Goal: Task Accomplishment & Management: Manage account settings

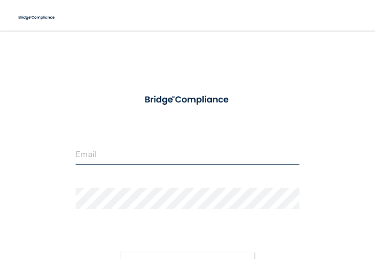
click at [111, 147] on input "email" at bounding box center [188, 154] width 224 height 22
type input "[EMAIL_ADDRESS][DOMAIN_NAME]"
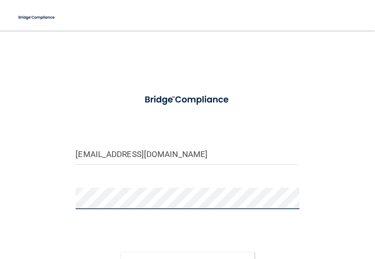
click at [121, 252] on button "Sign In" at bounding box center [188, 262] width 134 height 21
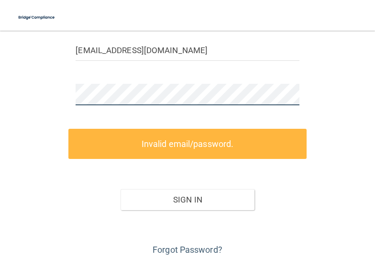
scroll to position [141, 0]
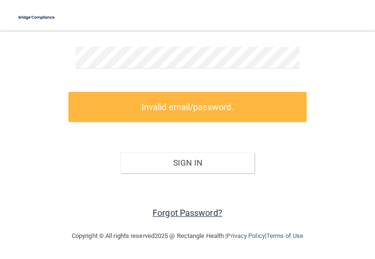
click at [180, 213] on link "Forgot Password?" at bounding box center [188, 213] width 70 height 10
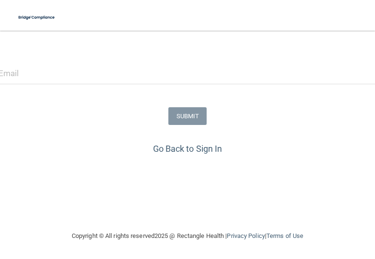
scroll to position [156, 0]
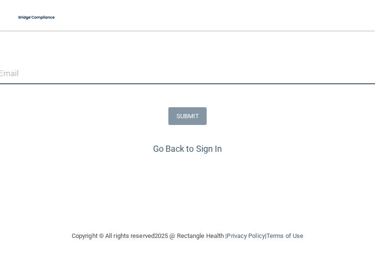
click at [74, 67] on input "email" at bounding box center [188, 74] width 378 height 22
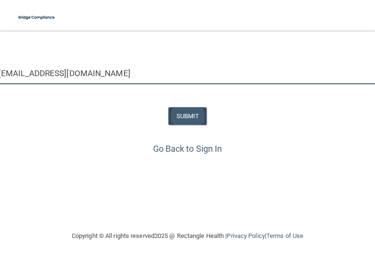
type input "[EMAIL_ADDRESS][DOMAIN_NAME]"
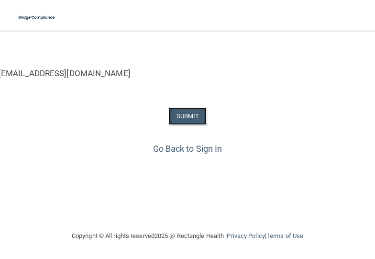
click at [180, 108] on button "SUBMIT" at bounding box center [187, 116] width 39 height 18
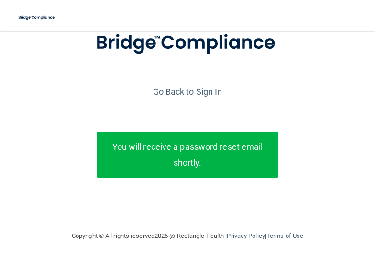
scroll to position [78, 0]
click at [209, 145] on p "You will receive a password reset email shortly." at bounding box center [188, 155] width 168 height 32
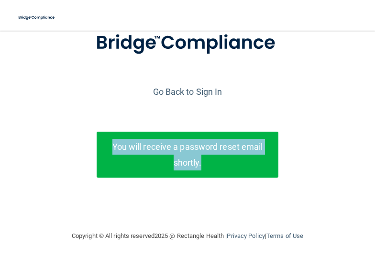
click at [209, 145] on p "You will receive a password reset email shortly." at bounding box center [188, 155] width 168 height 32
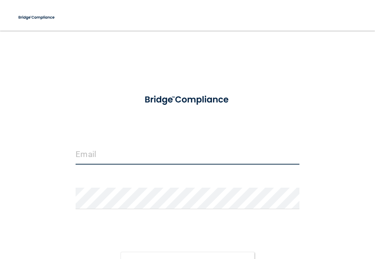
click at [175, 153] on input "email" at bounding box center [188, 154] width 224 height 22
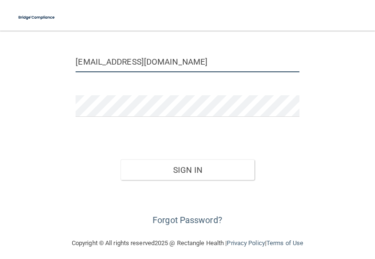
scroll to position [100, 0]
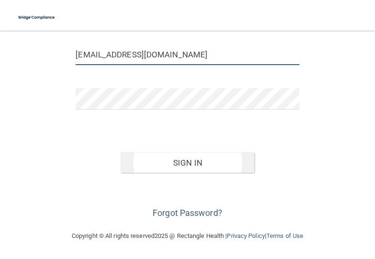
type input "[EMAIL_ADDRESS][DOMAIN_NAME]"
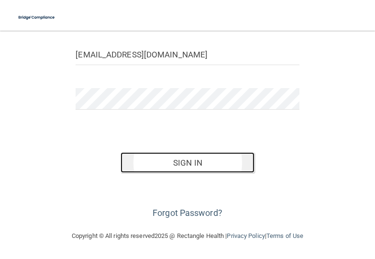
click at [182, 160] on button "Sign In" at bounding box center [188, 162] width 134 height 21
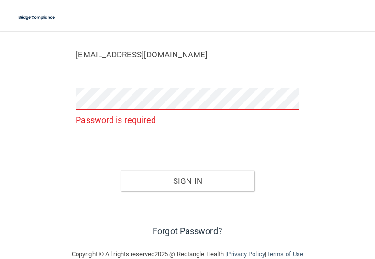
click at [179, 230] on link "Forgot Password?" at bounding box center [188, 231] width 70 height 10
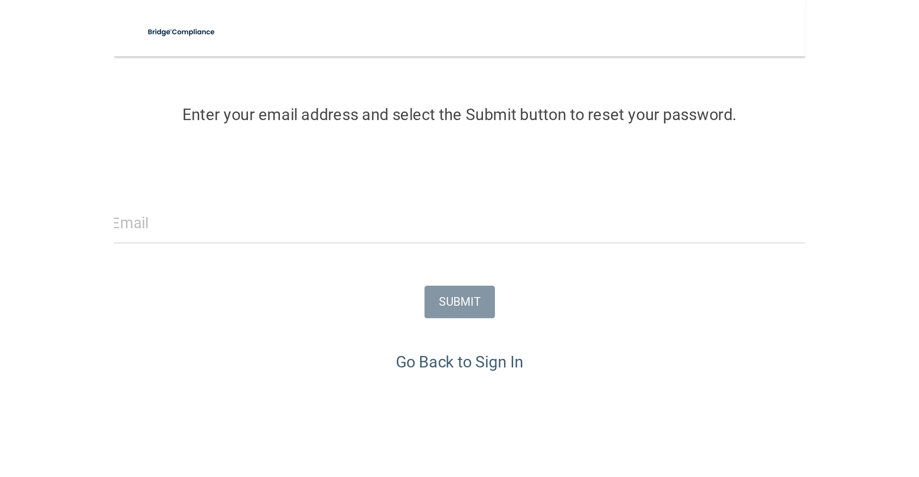
scroll to position [129, 0]
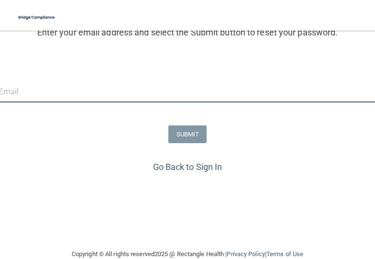
click at [75, 95] on input "email" at bounding box center [188, 92] width 378 height 22
type input "p"
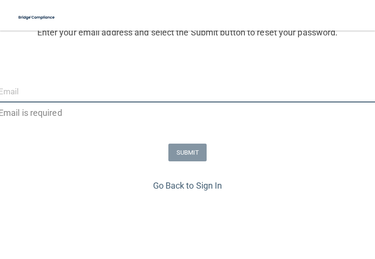
click at [99, 97] on input "email" at bounding box center [188, 92] width 378 height 22
click at [13, 91] on input "email" at bounding box center [188, 92] width 378 height 22
click at [73, 91] on input "email" at bounding box center [188, 92] width 378 height 22
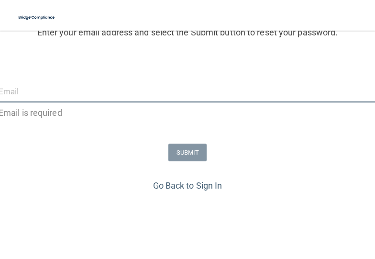
click at [73, 91] on input "email" at bounding box center [188, 92] width 378 height 22
click at [153, 92] on input "email" at bounding box center [188, 92] width 378 height 22
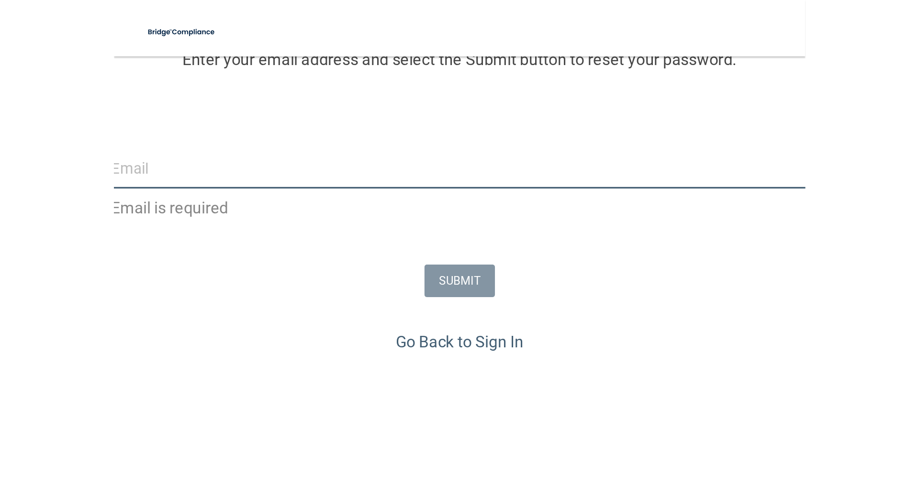
scroll to position [0, 0]
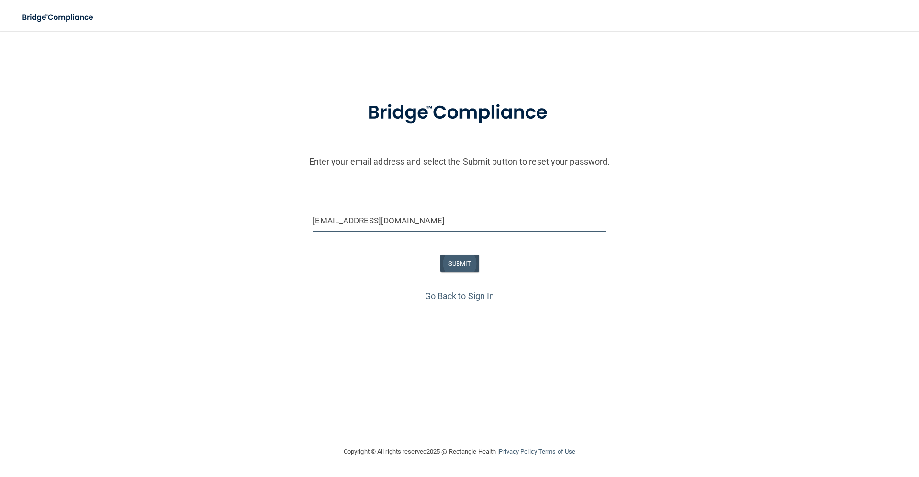
type input "[EMAIL_ADDRESS][DOMAIN_NAME]"
click at [375, 258] on button "SUBMIT" at bounding box center [459, 264] width 39 height 18
